Goal: Task Accomplishment & Management: Complete application form

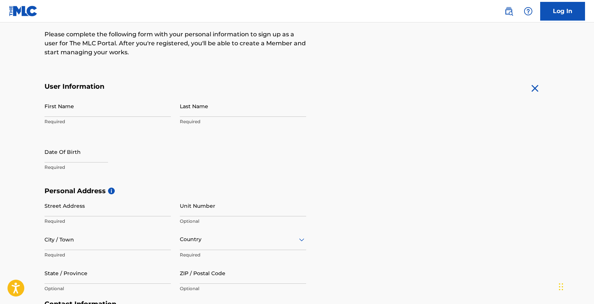
scroll to position [75, 0]
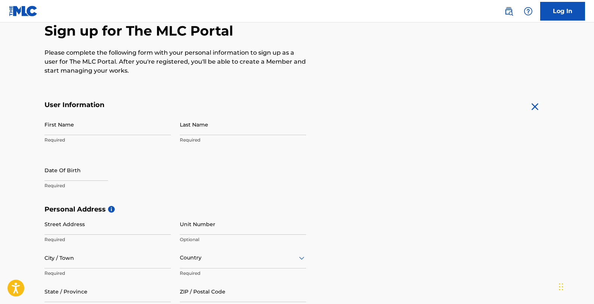
click at [97, 130] on input "First Name" at bounding box center [107, 124] width 126 height 21
type input "[PERSON_NAME]"
click at [94, 174] on input "text" at bounding box center [76, 169] width 64 height 21
select select "7"
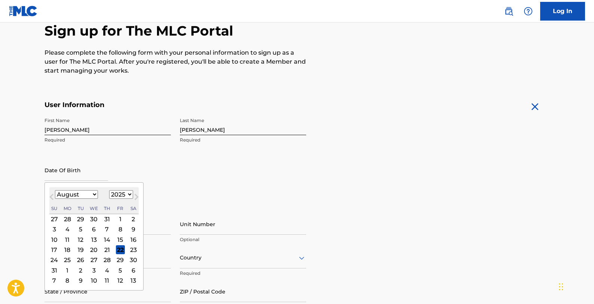
click at [121, 193] on select "1899 1900 1901 1902 1903 1904 1905 1906 1907 1908 1909 1910 1911 1912 1913 1914…" at bounding box center [121, 194] width 24 height 9
select select "1996"
click at [109, 190] on select "1899 1900 1901 1902 1903 1904 1905 1906 1907 1908 1909 1910 1911 1912 1913 1914…" at bounding box center [121, 194] width 24 height 9
click at [78, 195] on select "January February March April May June July August September October November De…" at bounding box center [76, 194] width 43 height 9
select select "3"
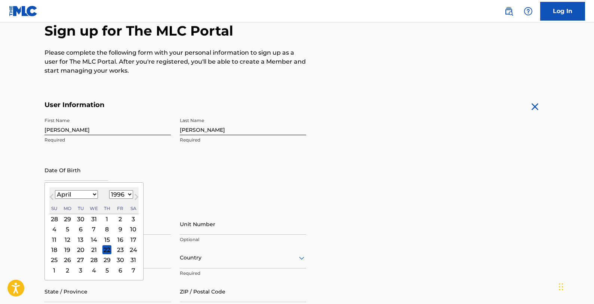
click at [55, 190] on select "January February March April May June July August September October November De…" at bounding box center [76, 194] width 43 height 9
click at [117, 219] on div "5" at bounding box center [120, 218] width 9 height 9
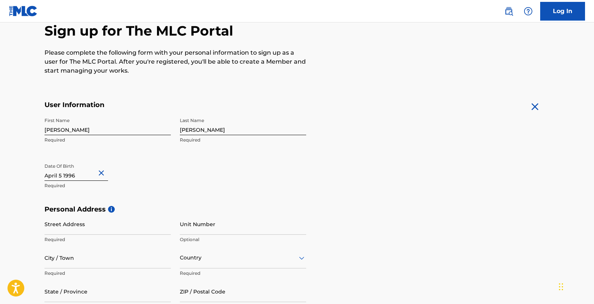
click at [175, 180] on div "First Name [PERSON_NAME] Required Last Name [PERSON_NAME] Required Date Of Birt…" at bounding box center [175, 159] width 262 height 91
click at [96, 227] on input "Street Address" at bounding box center [107, 223] width 126 height 21
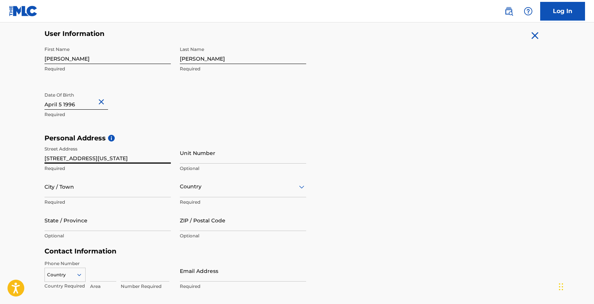
scroll to position [224, 0]
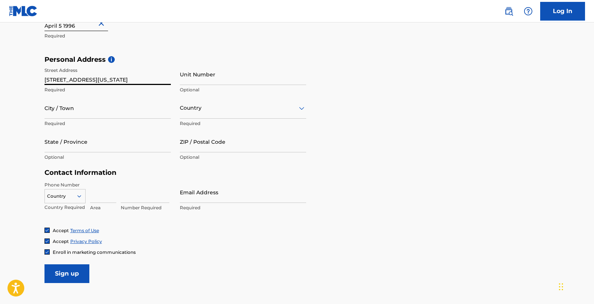
type input "[STREET_ADDRESS][US_STATE]"
click at [79, 107] on input "City / Town" at bounding box center [107, 107] width 126 height 21
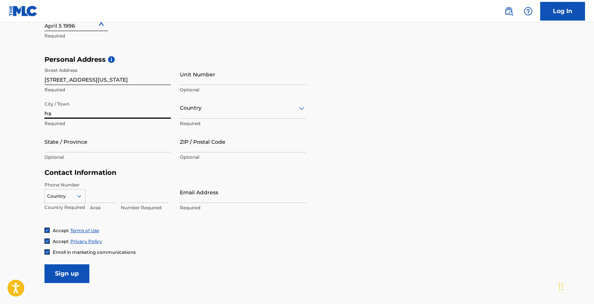
type input "h"
type input "[PERSON_NAME]"
click at [237, 117] on div "Country" at bounding box center [243, 107] width 126 height 21
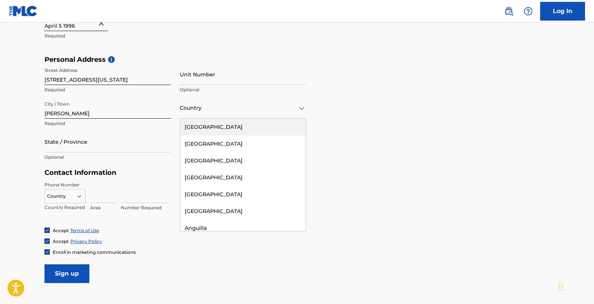
click at [236, 127] on div "[GEOGRAPHIC_DATA]" at bounding box center [243, 127] width 126 height 17
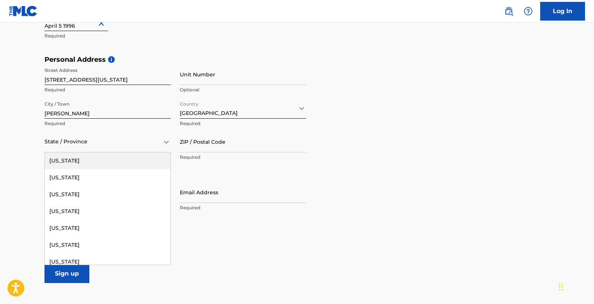
click at [90, 143] on div at bounding box center [107, 141] width 126 height 9
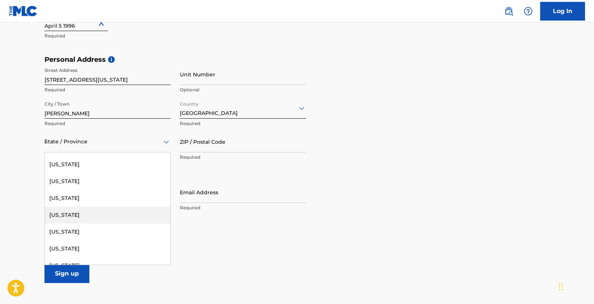
scroll to position [0, 0]
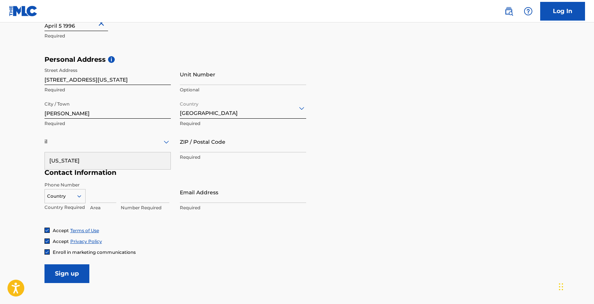
type input "il"
click at [125, 129] on div "City / Town [PERSON_NAME] Required" at bounding box center [107, 114] width 126 height 34
click at [87, 143] on div at bounding box center [107, 141] width 126 height 9
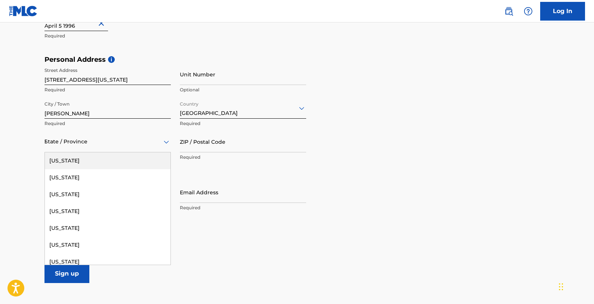
type input "in"
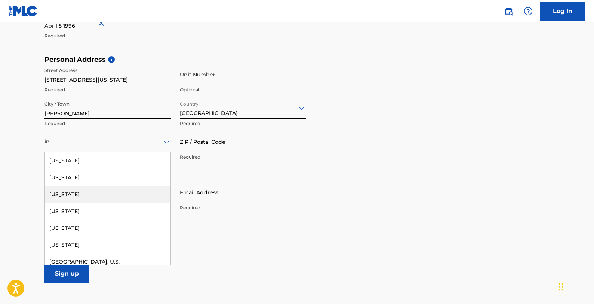
click at [138, 191] on div "[US_STATE]" at bounding box center [108, 194] width 126 height 17
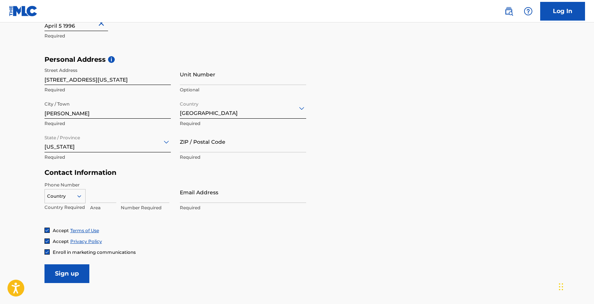
click at [102, 145] on div at bounding box center [107, 141] width 126 height 9
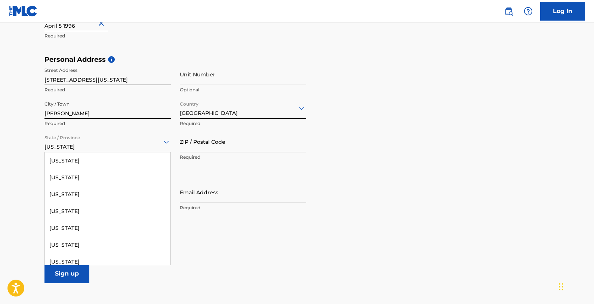
scroll to position [264, 0]
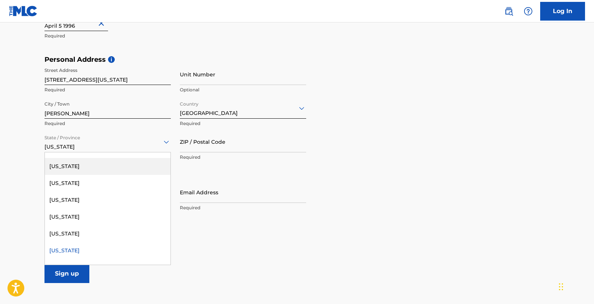
click at [74, 163] on div "[US_STATE]" at bounding box center [108, 166] width 126 height 17
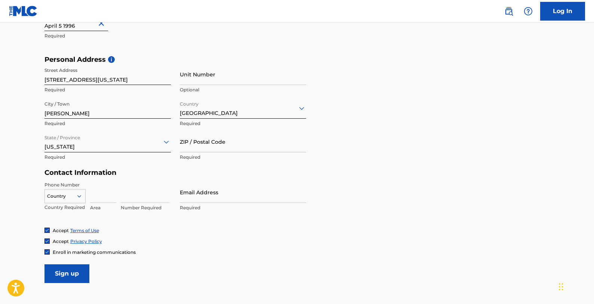
click at [242, 142] on input "ZIP / Postal Code" at bounding box center [243, 141] width 126 height 21
type input "46323"
click at [70, 193] on div "Country" at bounding box center [64, 194] width 41 height 11
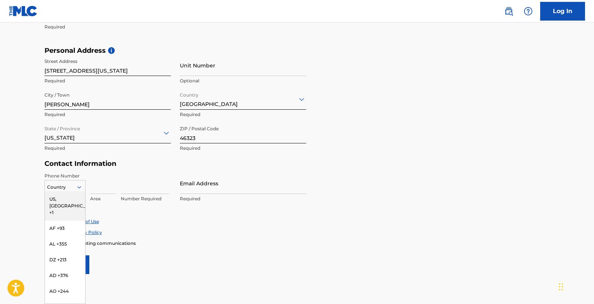
click at [67, 199] on div "US, [GEOGRAPHIC_DATA] +1" at bounding box center [65, 205] width 40 height 29
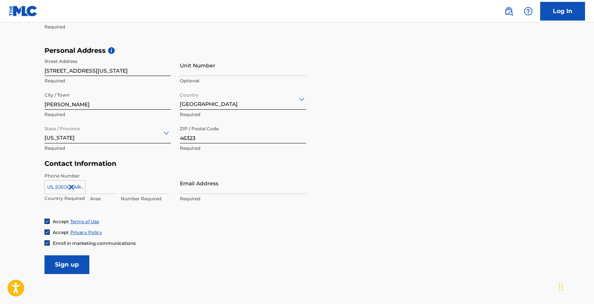
click at [105, 183] on input at bounding box center [103, 182] width 26 height 21
type input "219"
click at [138, 189] on input at bounding box center [145, 182] width 49 height 21
type input "2696805"
click at [211, 184] on input "Email Address" at bounding box center [243, 182] width 126 height 21
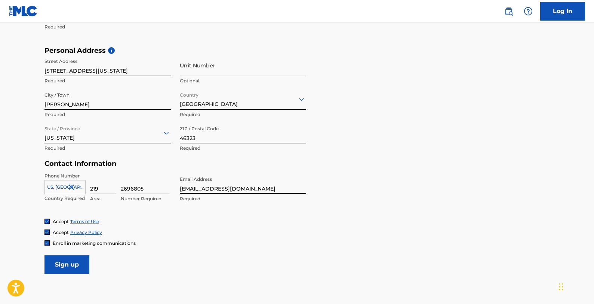
type input "[EMAIL_ADDRESS][DOMAIN_NAME]"
click at [73, 261] on input "Sign up" at bounding box center [66, 264] width 45 height 19
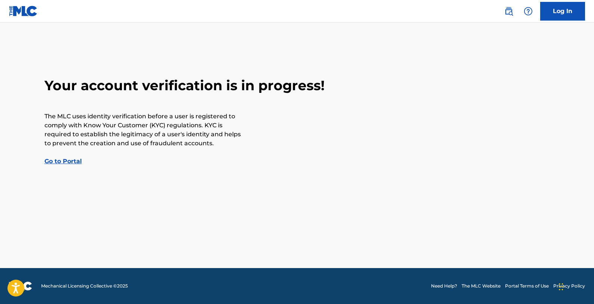
click at [71, 162] on link "Go to Portal" at bounding box center [62, 160] width 37 height 7
